Goal: Information Seeking & Learning: Learn about a topic

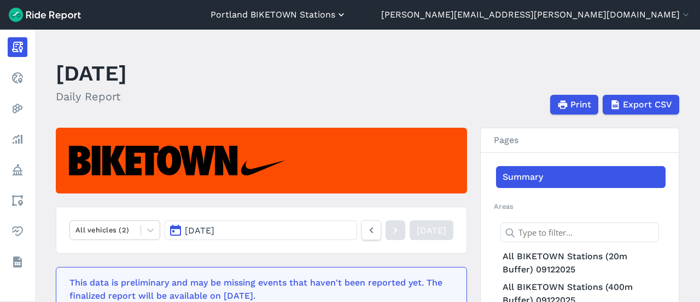
click at [347, 15] on button "Portland BIKETOWN Stations" at bounding box center [279, 14] width 136 height 13
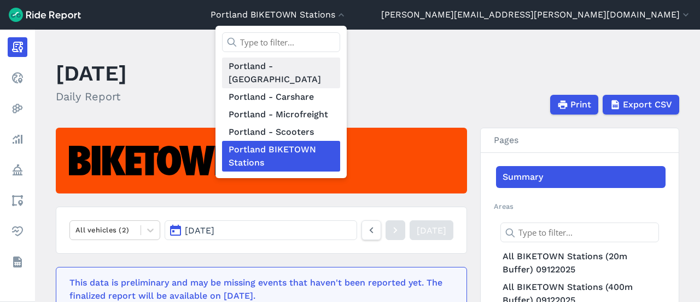
click at [340, 68] on link "Portland - [GEOGRAPHIC_DATA]" at bounding box center [281, 72] width 118 height 31
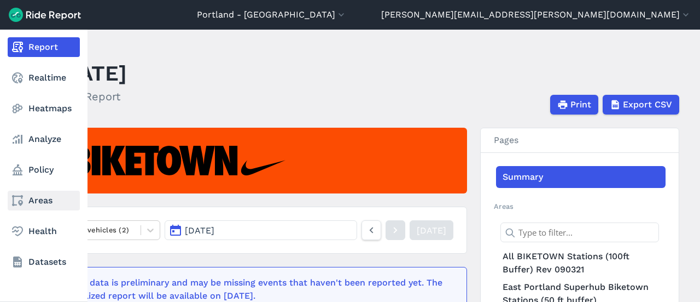
click at [38, 203] on link "Areas" at bounding box center [44, 200] width 72 height 20
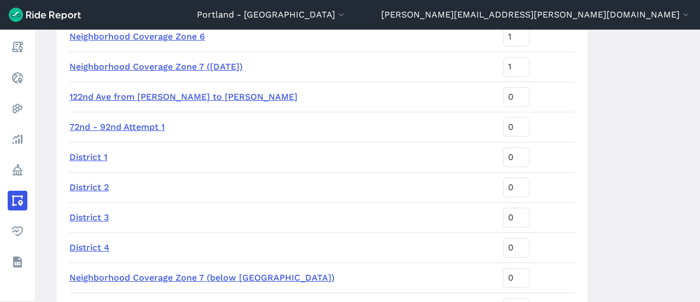
scroll to position [383, 0]
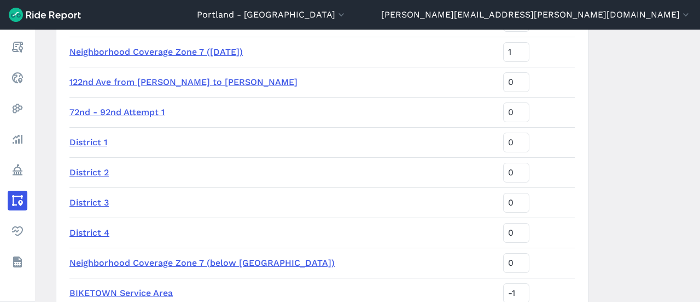
click at [86, 143] on link "District 1" at bounding box center [89, 142] width 38 height 10
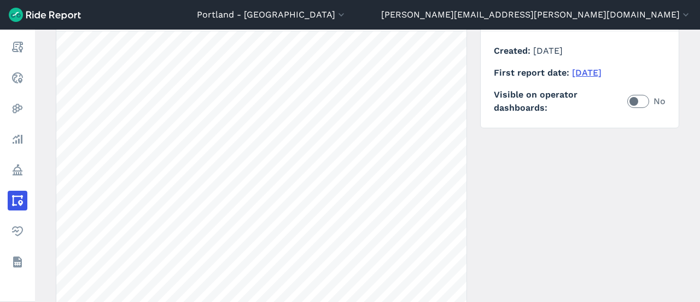
scroll to position [164, 0]
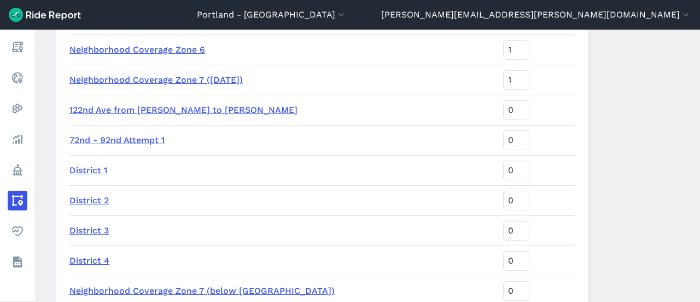
scroll to position [438, 0]
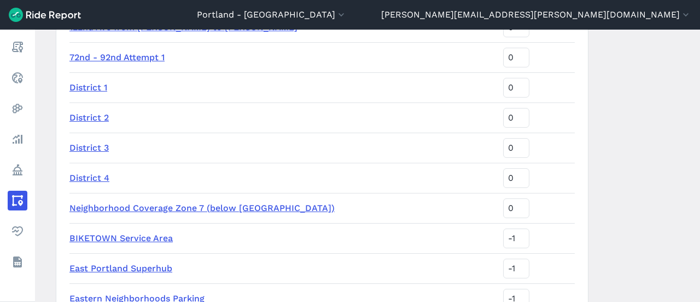
click at [87, 115] on link "District 2" at bounding box center [89, 117] width 39 height 10
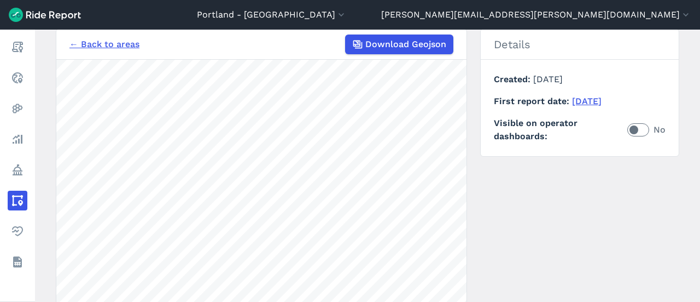
scroll to position [109, 0]
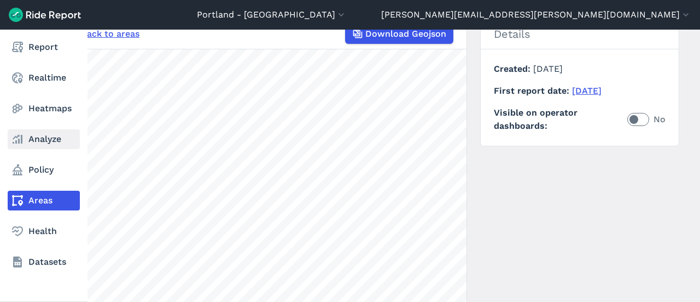
click at [34, 141] on link "Analyze" at bounding box center [44, 139] width 72 height 20
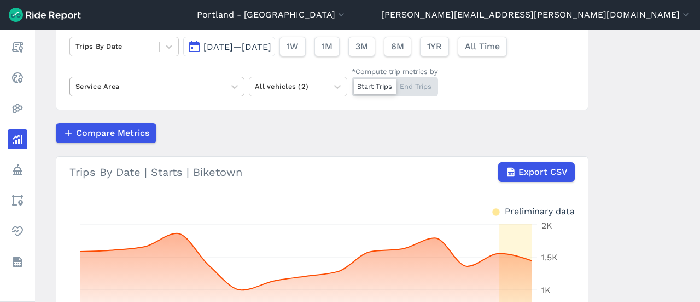
scroll to position [109, 0]
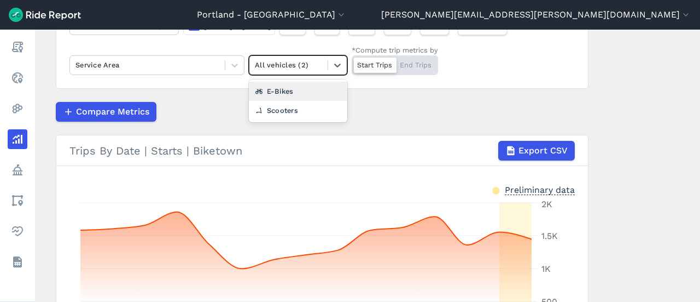
click at [269, 61] on div at bounding box center [288, 65] width 67 height 13
click at [284, 89] on div "E-Bikes" at bounding box center [298, 91] width 99 height 19
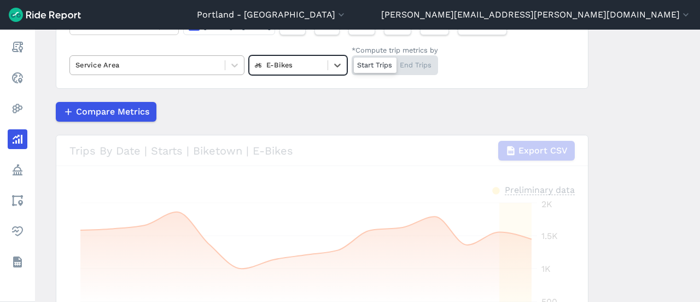
click at [220, 64] on div "Service Area" at bounding box center [147, 64] width 155 height 17
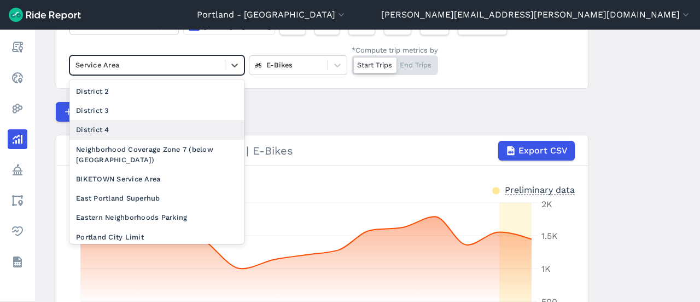
scroll to position [200, 0]
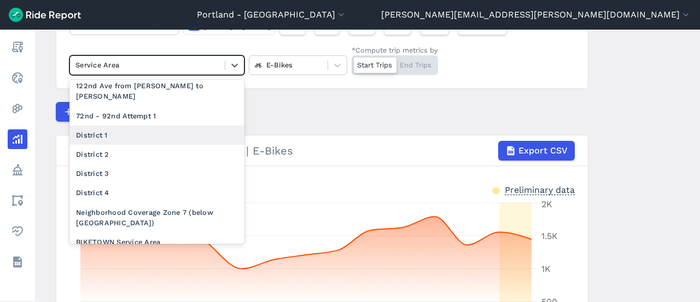
click at [109, 144] on div "District 1" at bounding box center [157, 134] width 175 height 19
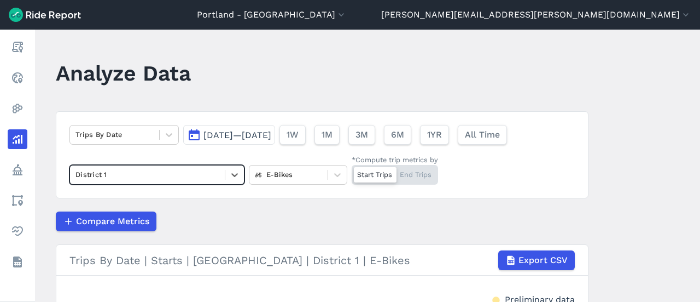
click at [207, 131] on span "[DATE]—[DATE]" at bounding box center [238, 135] width 68 height 10
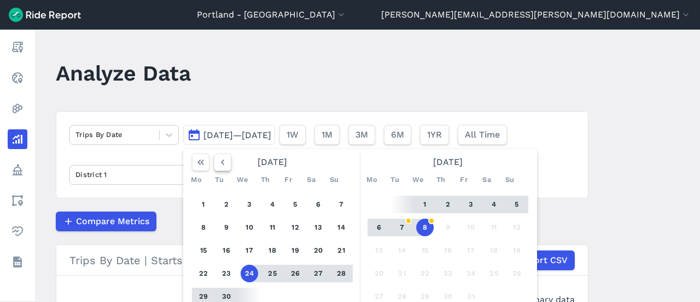
click at [222, 164] on icon "button" at bounding box center [222, 162] width 11 height 11
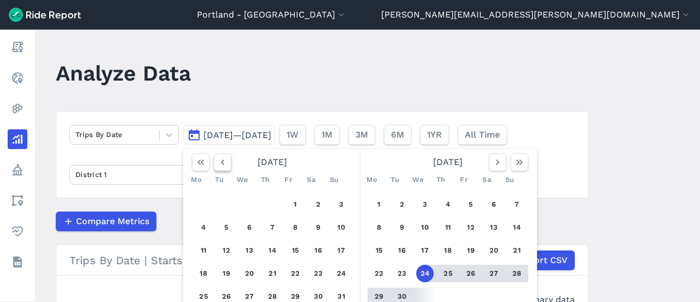
click at [222, 164] on icon "button" at bounding box center [222, 162] width 11 height 11
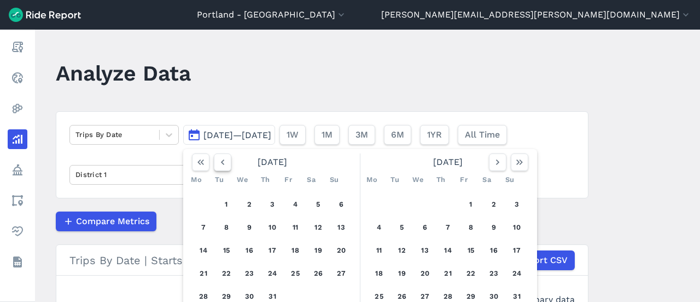
click at [222, 164] on icon "button" at bounding box center [222, 162] width 11 height 11
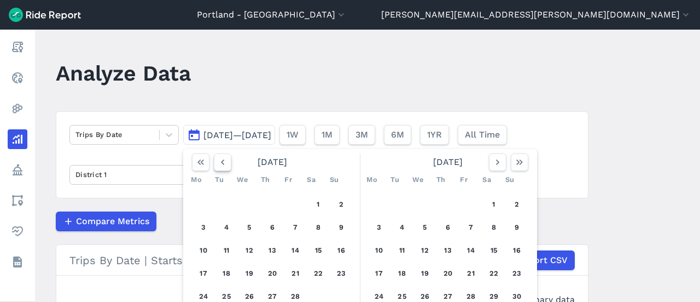
click at [222, 164] on icon "button" at bounding box center [222, 162] width 11 height 11
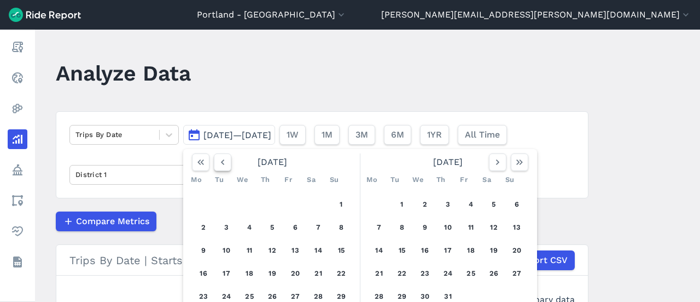
click at [222, 164] on icon "button" at bounding box center [222, 162] width 11 height 11
click at [206, 201] on button "1" at bounding box center [204, 204] width 18 height 18
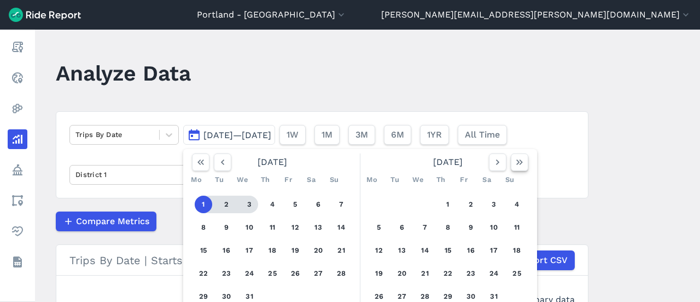
click at [518, 169] on button "button" at bounding box center [520, 162] width 18 height 18
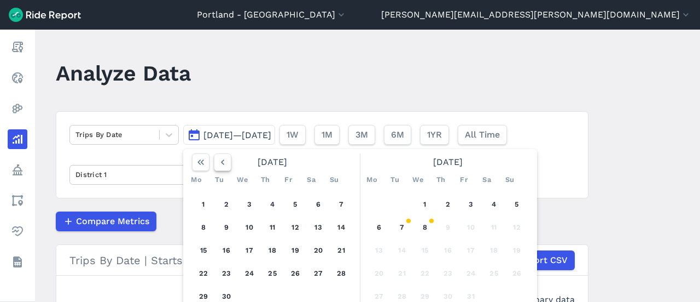
click at [219, 163] on icon "button" at bounding box center [222, 162] width 11 height 11
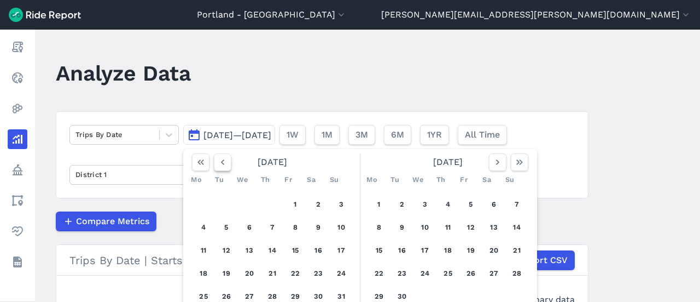
click at [219, 163] on icon "button" at bounding box center [222, 162] width 11 height 11
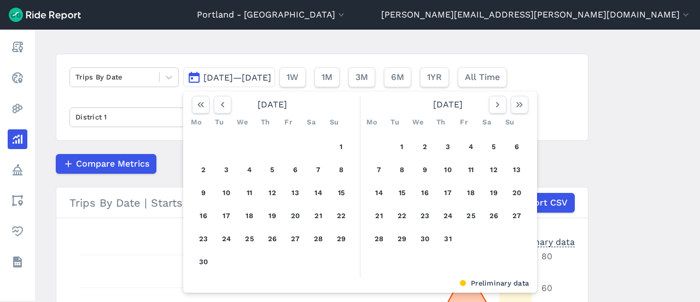
scroll to position [109, 0]
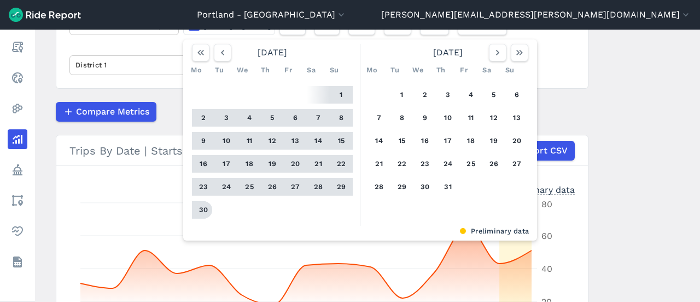
click at [196, 211] on button "30" at bounding box center [204, 210] width 18 height 18
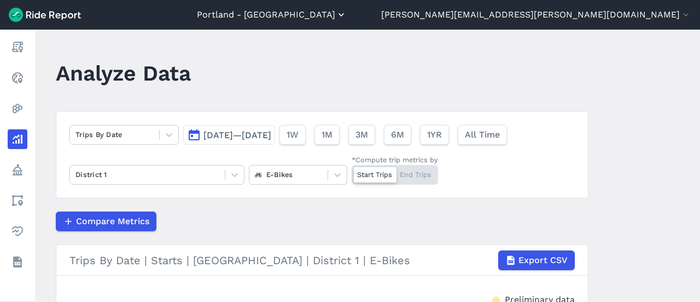
click at [347, 18] on button "Portland - [GEOGRAPHIC_DATA]" at bounding box center [272, 14] width 150 height 13
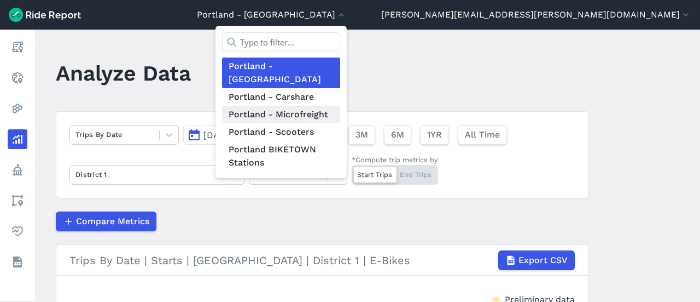
click at [340, 107] on link "Portland - Microfreight" at bounding box center [281, 115] width 118 height 18
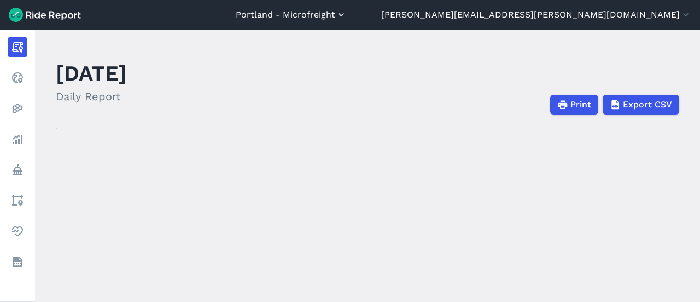
click at [414, 21] on header "[GEOGRAPHIC_DATA] - Microfreight [GEOGRAPHIC_DATA] - [GEOGRAPHIC_DATA] [GEOGRAP…" at bounding box center [350, 15] width 700 height 30
click at [347, 19] on button "Portland - Microfreight" at bounding box center [291, 14] width 111 height 13
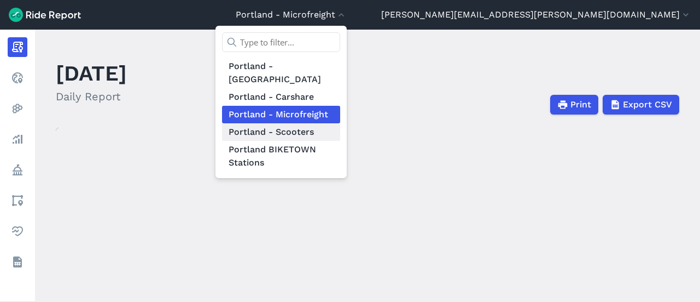
click at [340, 123] on link "Portland - Scooters" at bounding box center [281, 132] width 118 height 18
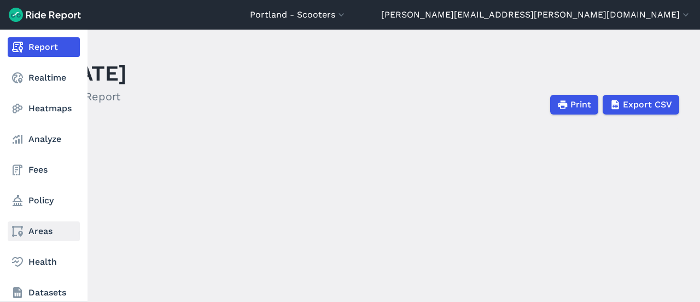
click at [21, 225] on icon at bounding box center [17, 230] width 13 height 13
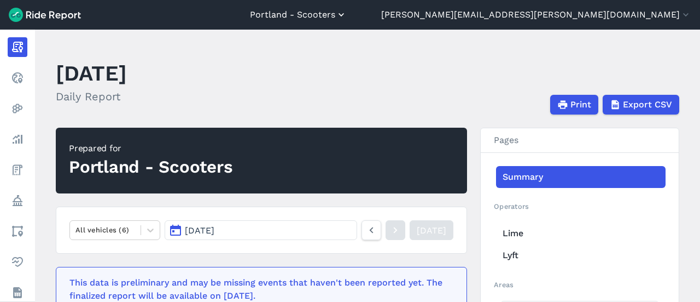
click at [347, 16] on button "Portland - Scooters" at bounding box center [298, 14] width 97 height 13
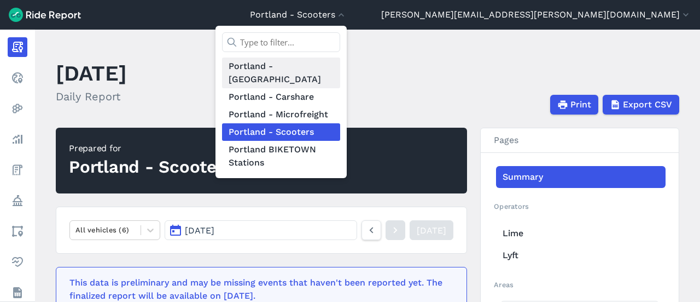
click at [340, 71] on link "Portland - [GEOGRAPHIC_DATA]" at bounding box center [281, 72] width 118 height 31
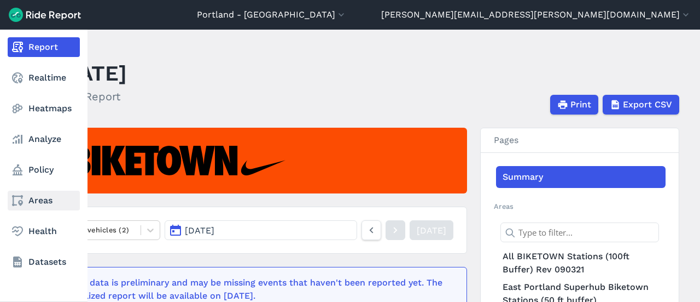
click at [33, 200] on link "Areas" at bounding box center [44, 200] width 72 height 20
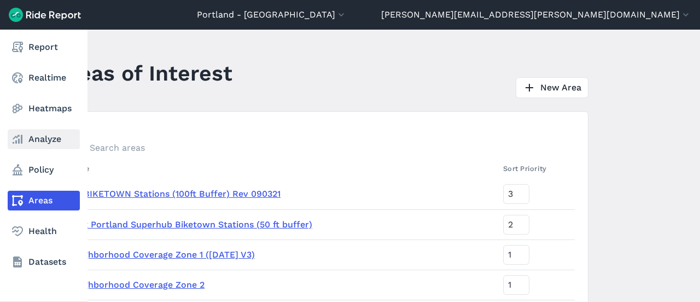
click at [36, 142] on link "Analyze" at bounding box center [44, 139] width 72 height 20
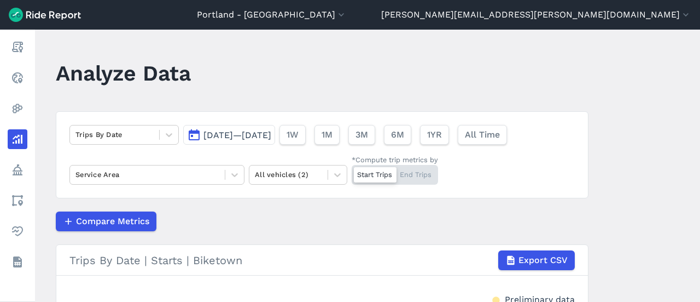
click at [242, 130] on span "[DATE]—[DATE]" at bounding box center [238, 135] width 68 height 10
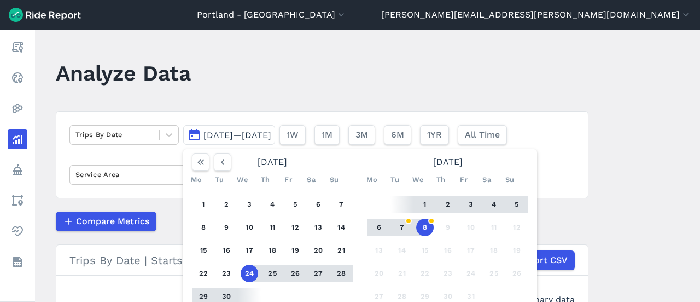
click at [305, 99] on main "Analyze Data Trips By Date [DATE]—[DATE] [DATE] Mo Tu We Th Fr Sa Su 1 2 3 4 5 …" at bounding box center [367, 166] width 665 height 272
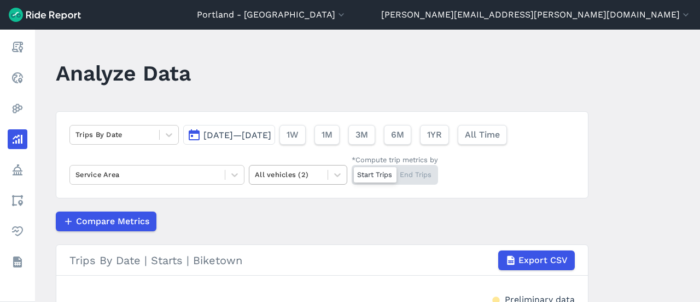
click at [305, 175] on div at bounding box center [288, 174] width 67 height 13
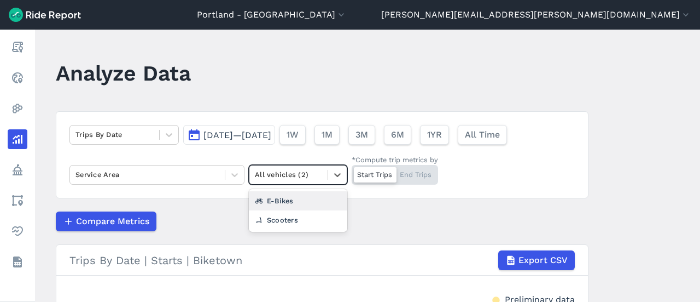
click at [285, 206] on div "E-Bikes" at bounding box center [298, 200] width 99 height 19
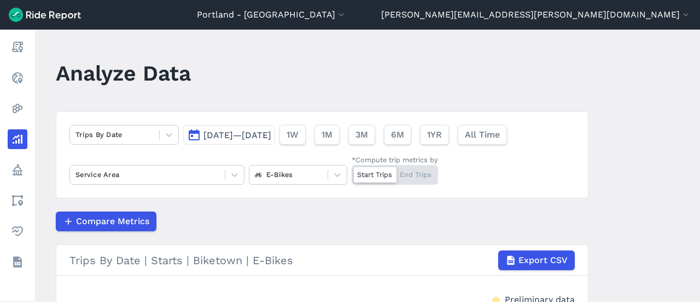
click at [160, 186] on div "Trips By Date [DATE]—[DATE] 1W 1M 3M 6M 1YR All Time Service Area E-Bikes *Comp…" at bounding box center [322, 154] width 533 height 87
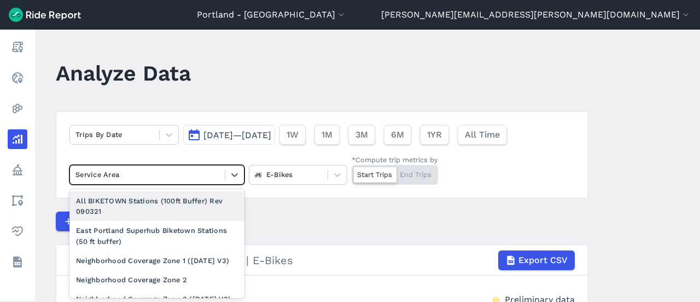
click at [159, 181] on div "Service Area" at bounding box center [147, 174] width 155 height 17
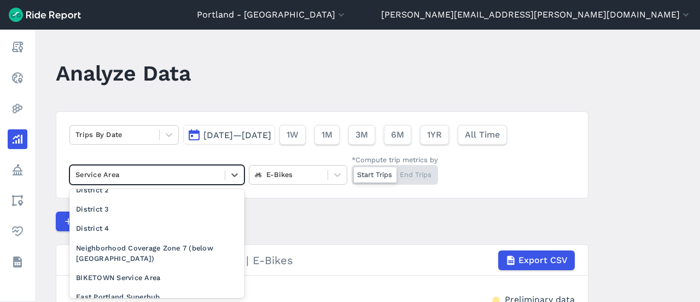
click at [164, 180] on div "District 1" at bounding box center [157, 170] width 175 height 19
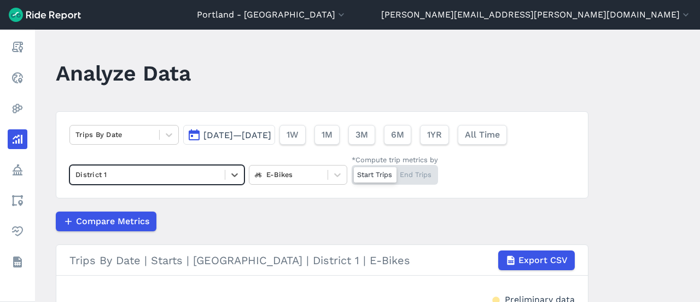
click at [224, 134] on span "[DATE]—[DATE]" at bounding box center [238, 135] width 68 height 10
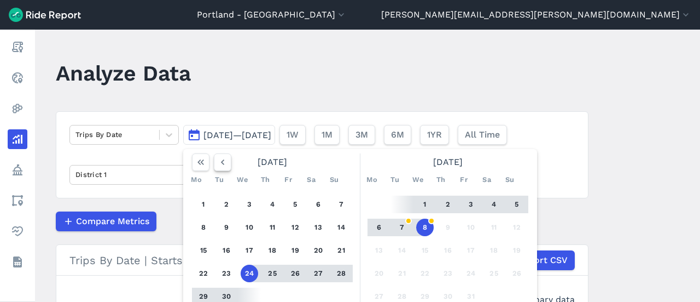
click at [219, 161] on icon "button" at bounding box center [222, 162] width 11 height 11
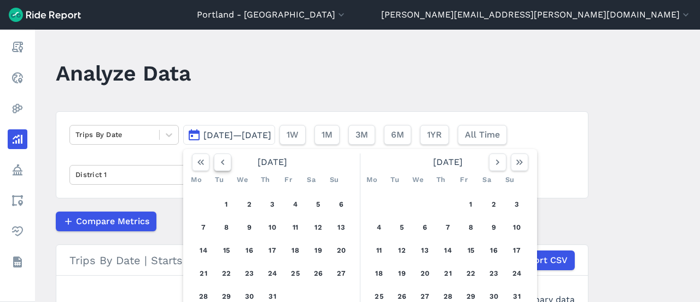
click at [219, 161] on icon "button" at bounding box center [222, 162] width 11 height 11
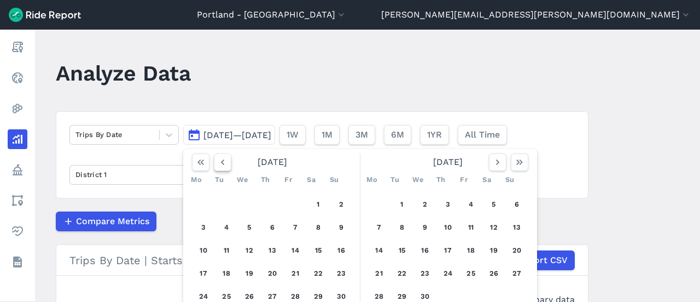
click at [219, 161] on icon "button" at bounding box center [222, 162] width 11 height 11
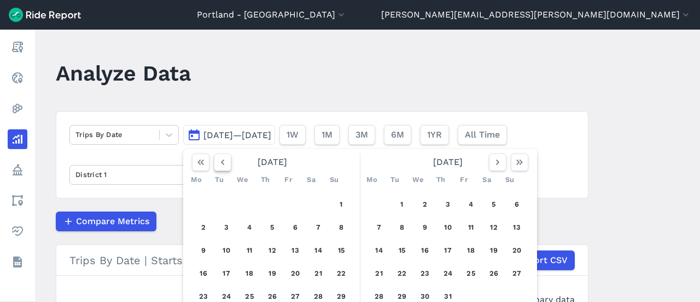
click at [219, 161] on icon "button" at bounding box center [222, 162] width 11 height 11
click at [206, 204] on button "1" at bounding box center [204, 204] width 18 height 18
click at [519, 161] on icon "button" at bounding box center [519, 162] width 11 height 11
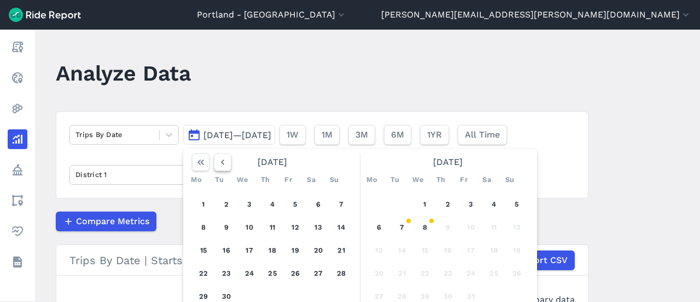
click at [220, 160] on icon "button" at bounding box center [222, 162] width 11 height 11
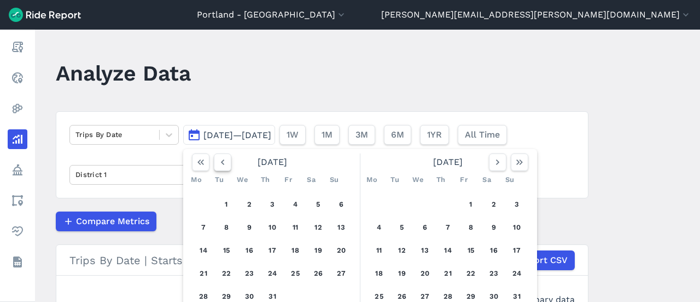
click at [220, 160] on icon "button" at bounding box center [222, 162] width 11 height 11
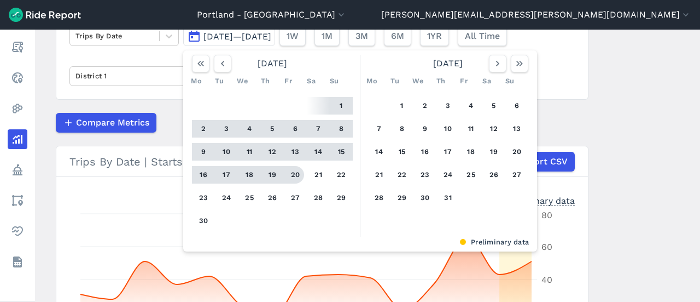
scroll to position [109, 0]
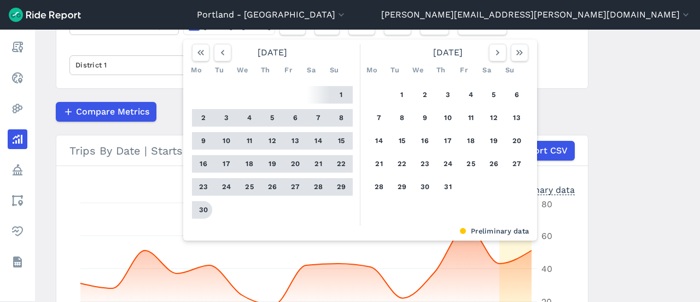
click at [206, 211] on button "30" at bounding box center [204, 210] width 18 height 18
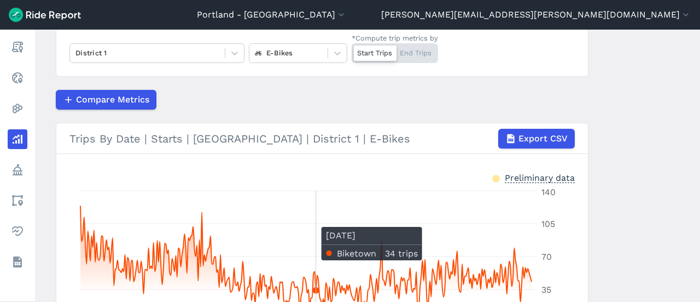
scroll to position [101, 0]
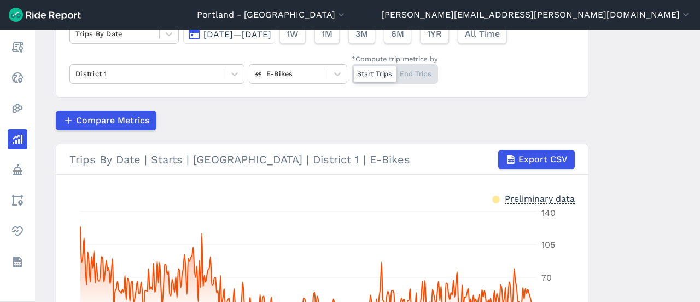
click at [417, 72] on div "Start Trips End Trips" at bounding box center [395, 74] width 86 height 20
click at [352, 71] on input "*Compute trip metrics by Start Trips End Trips" at bounding box center [352, 67] width 0 height 7
